Goal: Find specific page/section: Find specific page/section

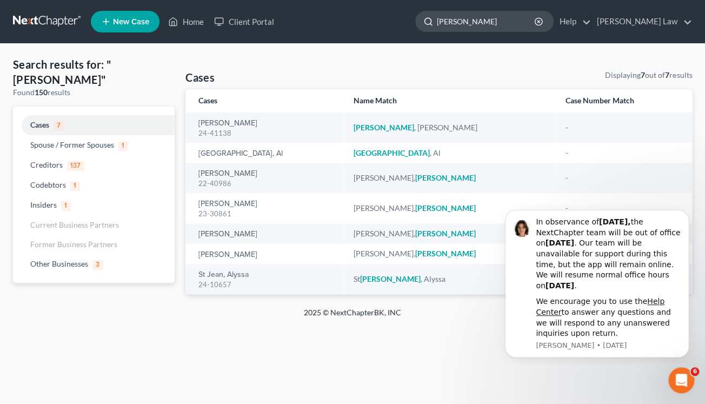
click at [496, 21] on input "[PERSON_NAME]" at bounding box center [486, 21] width 99 height 20
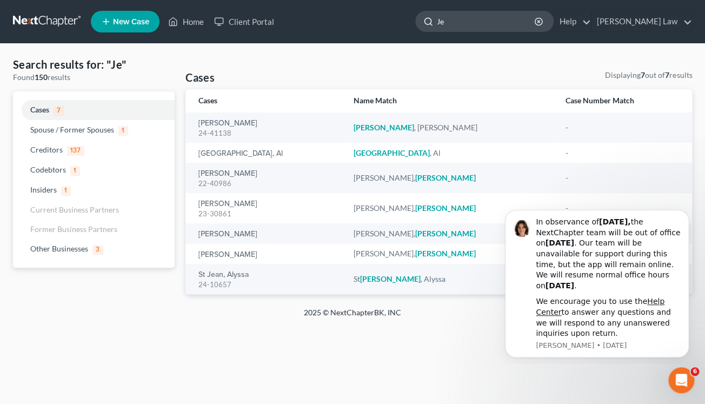
type input "J"
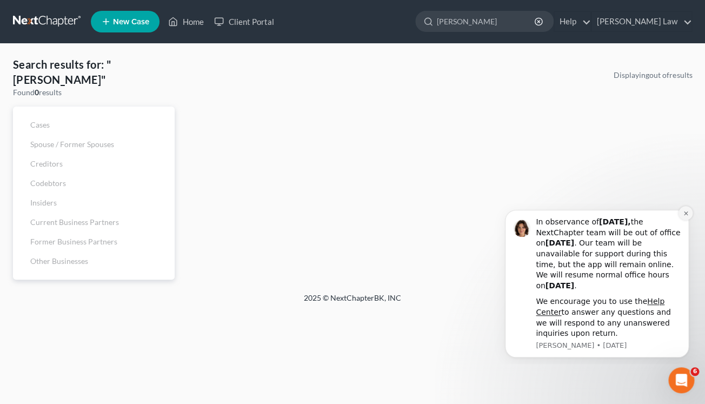
type input "[PERSON_NAME]"
click at [683, 216] on icon "Dismiss notification" at bounding box center [686, 213] width 6 height 6
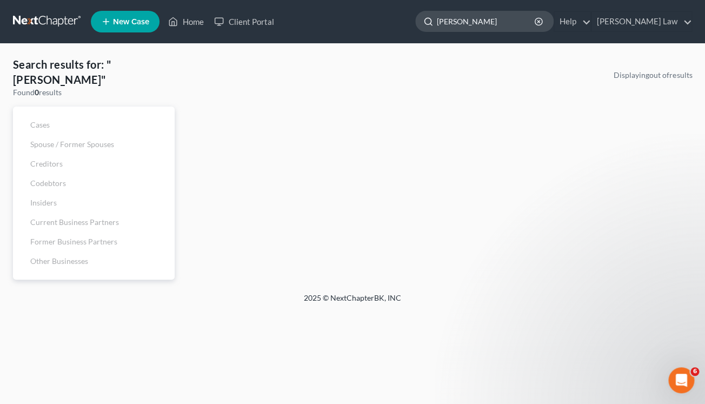
click at [513, 22] on input "[PERSON_NAME]" at bounding box center [486, 21] width 99 height 20
click at [243, 22] on link "Client Portal" at bounding box center [244, 21] width 70 height 19
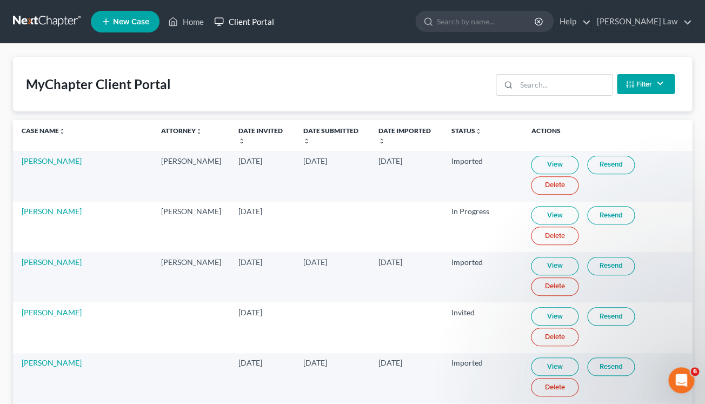
click at [261, 21] on link "Client Portal" at bounding box center [244, 21] width 70 height 19
click at [251, 22] on link "Client Portal" at bounding box center [244, 21] width 70 height 19
click at [550, 89] on input "search" at bounding box center [564, 85] width 96 height 21
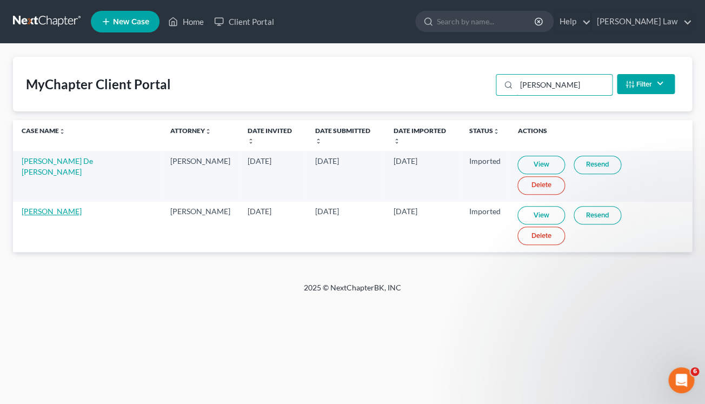
type input "[PERSON_NAME]"
click at [53, 206] on link "[PERSON_NAME]" at bounding box center [52, 210] width 60 height 9
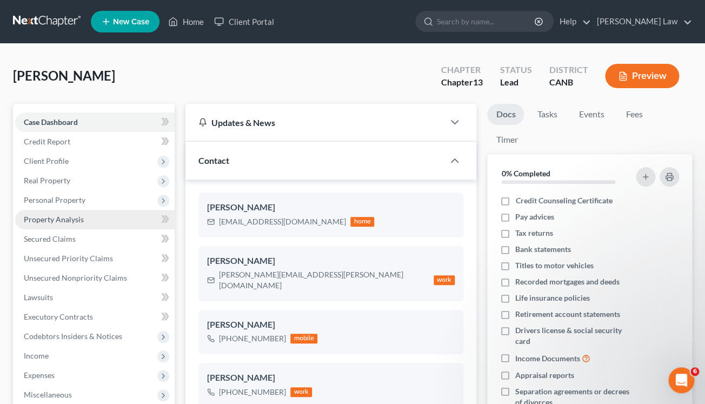
click at [67, 218] on span "Property Analysis" at bounding box center [54, 219] width 60 height 9
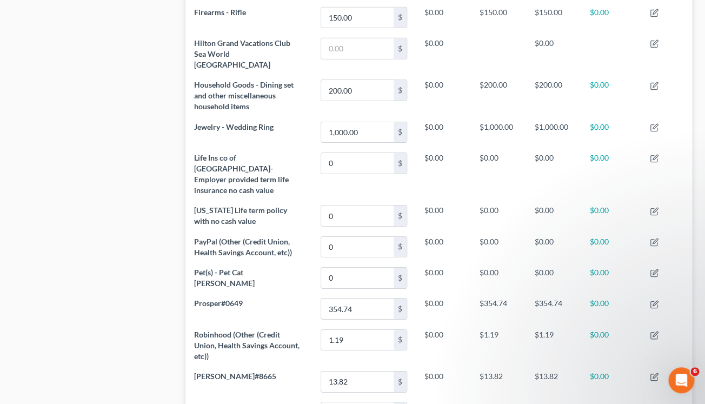
scroll to position [723, 0]
